Goal: Information Seeking & Learning: Get advice/opinions

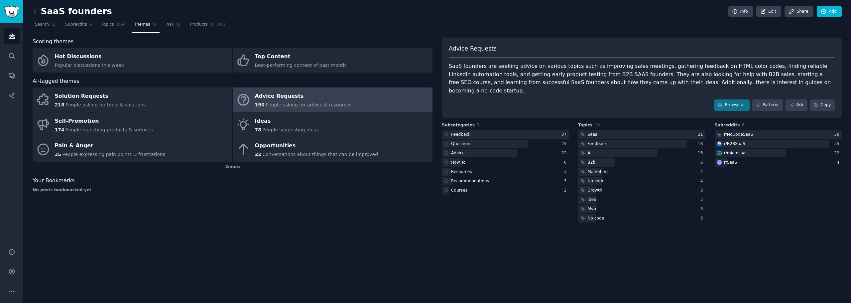
click at [289, 98] on div "Advice Requests" at bounding box center [303, 96] width 97 height 11
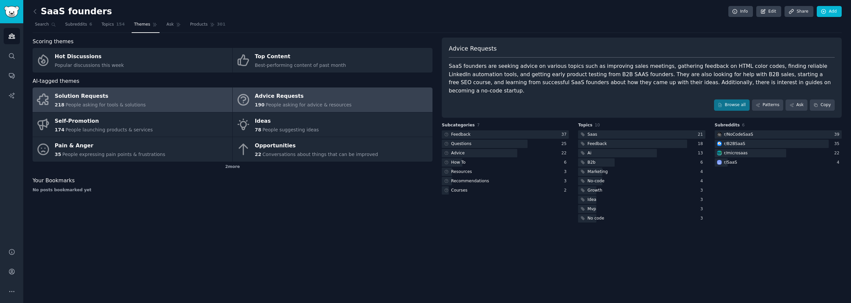
click at [174, 102] on link "Solution Requests 218 People asking for tools & solutions" at bounding box center [133, 99] width 200 height 25
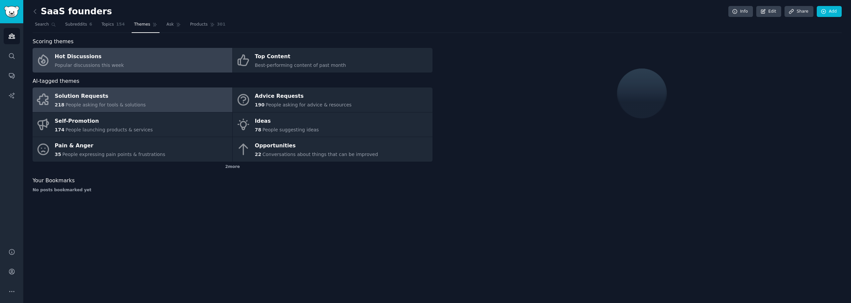
click at [118, 58] on link "Hot Discussions Popular discussions this week" at bounding box center [133, 60] width 200 height 25
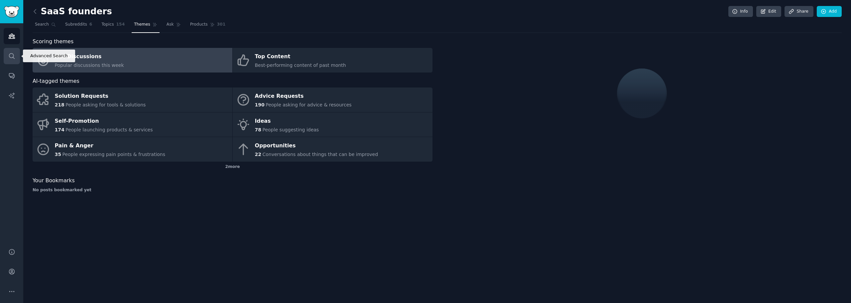
click at [11, 57] on icon "Sidebar" at bounding box center [11, 56] width 7 height 7
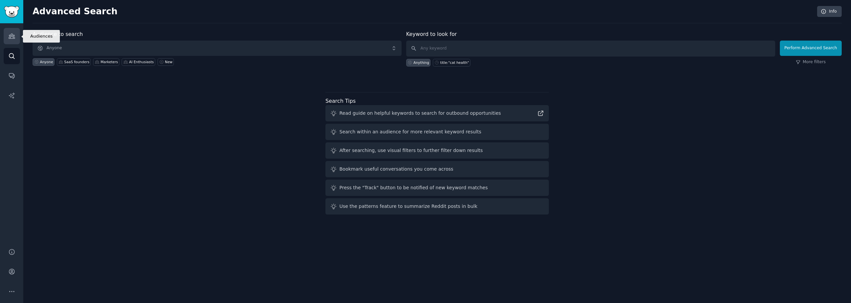
click at [13, 39] on icon "Sidebar" at bounding box center [11, 36] width 7 height 7
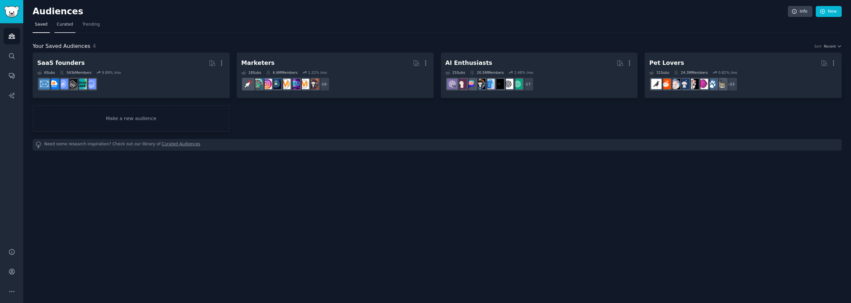
click at [64, 26] on span "Curated" at bounding box center [65, 25] width 16 height 6
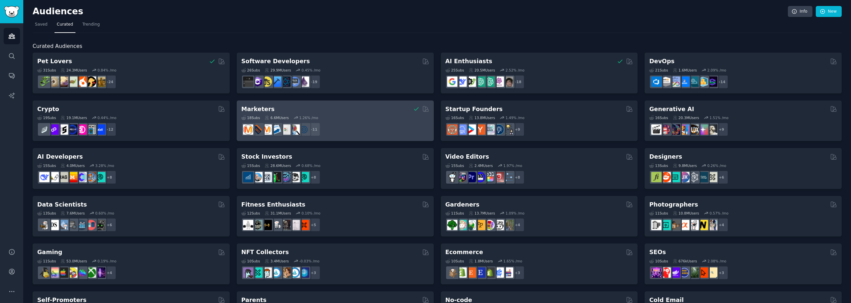
click at [344, 116] on div "18 Sub s 6.6M Users 1.26 % /mo" at bounding box center [335, 117] width 188 height 5
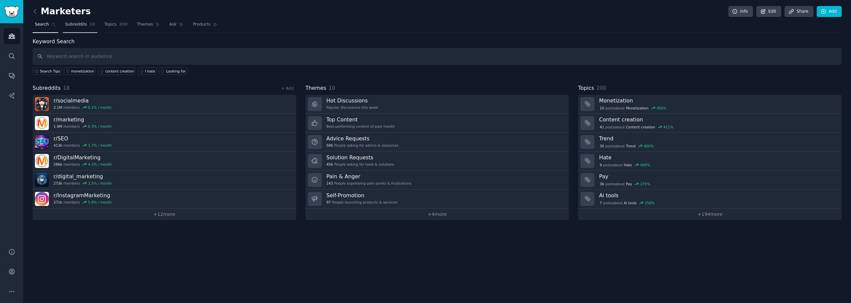
click at [66, 22] on span "Subreddits" at bounding box center [76, 25] width 22 height 6
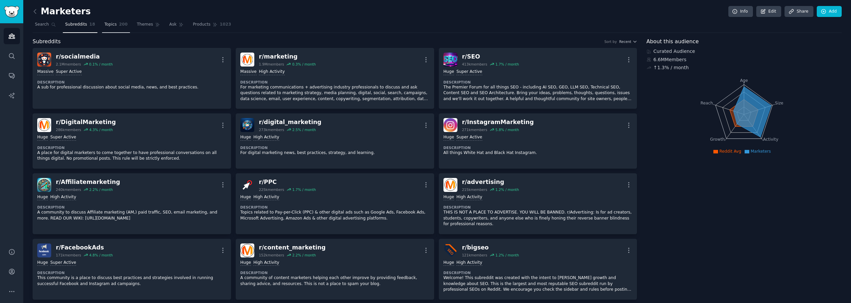
click at [104, 27] on span "Topics" at bounding box center [110, 25] width 12 height 6
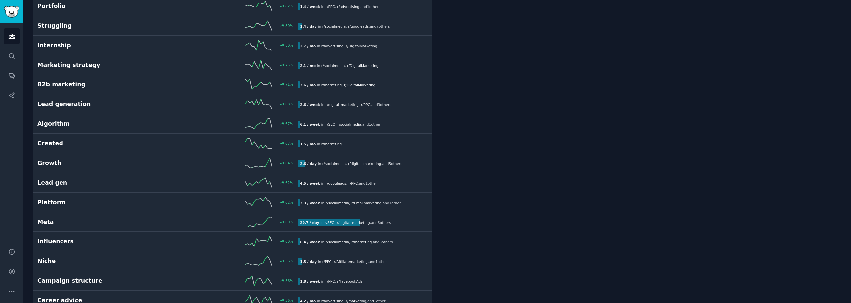
scroll to position [565, 0]
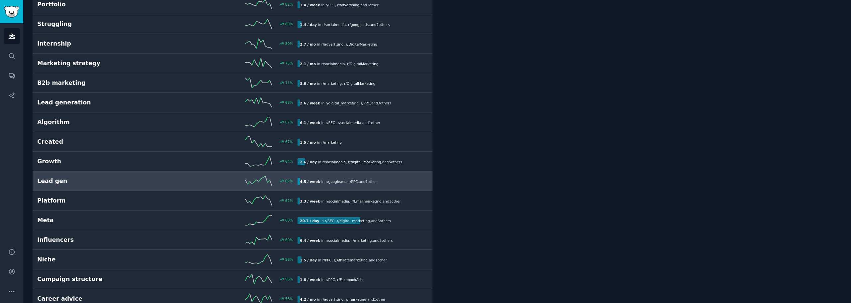
click at [188, 180] on div "62 %" at bounding box center [233, 181] width 130 height 10
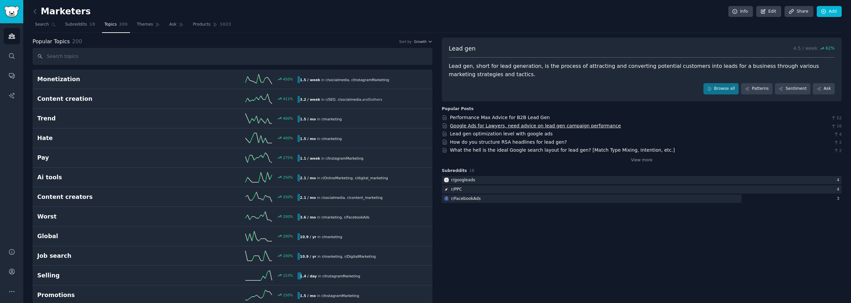
click at [522, 124] on link "Google Ads for Lawyers, need advice on lead gen campaign performance" at bounding box center [535, 125] width 171 height 5
